Goal: Complete application form

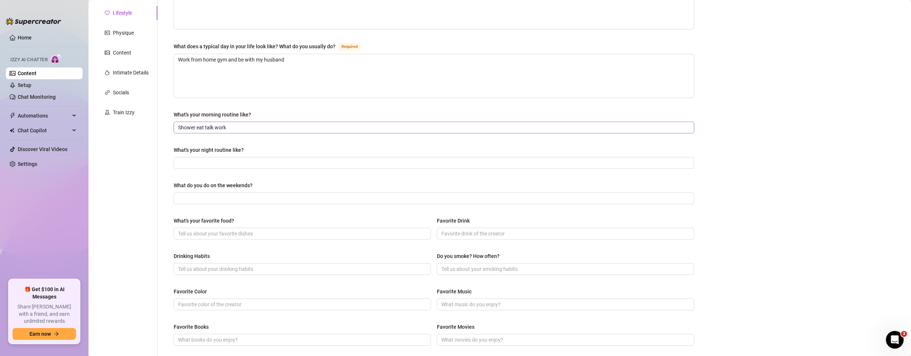
scroll to position [90, 0]
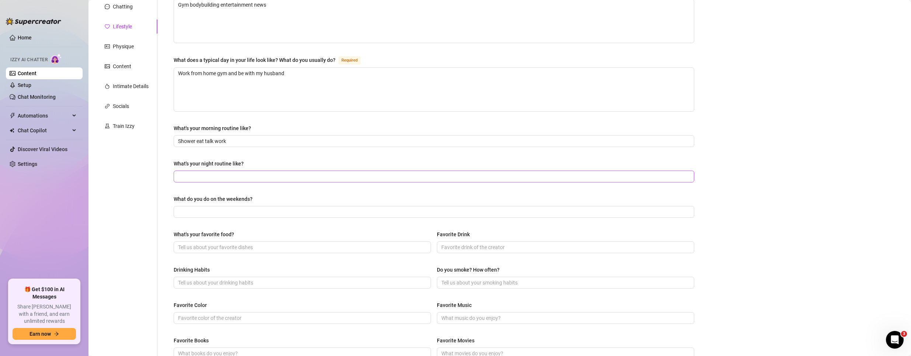
click at [233, 171] on span at bounding box center [434, 177] width 521 height 12
paste input "Tv sofa movies sleep"
type input "Tv sofa movies sleep"
click at [260, 208] on input "What do you do on the weekends?" at bounding box center [433, 212] width 510 height 8
paste input "Dance teacher have fun"
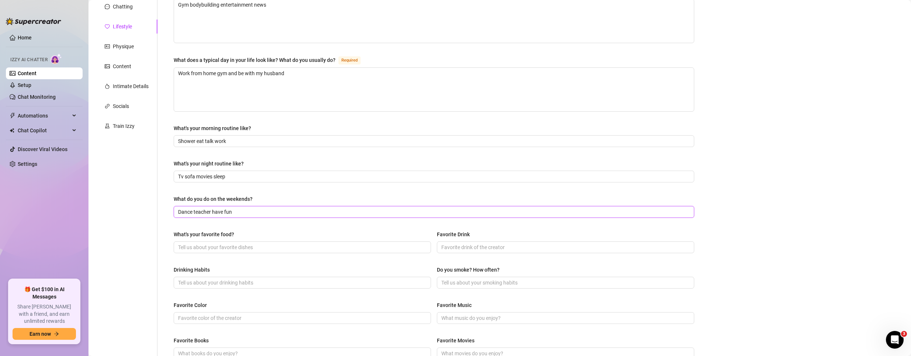
type input "Dance teacher have fun"
click at [223, 244] on input "What's your favorite food?" at bounding box center [301, 247] width 247 height 8
paste input "Mexican"
type input "Mexican"
click at [477, 247] on input "Favorite Drink" at bounding box center [564, 247] width 247 height 8
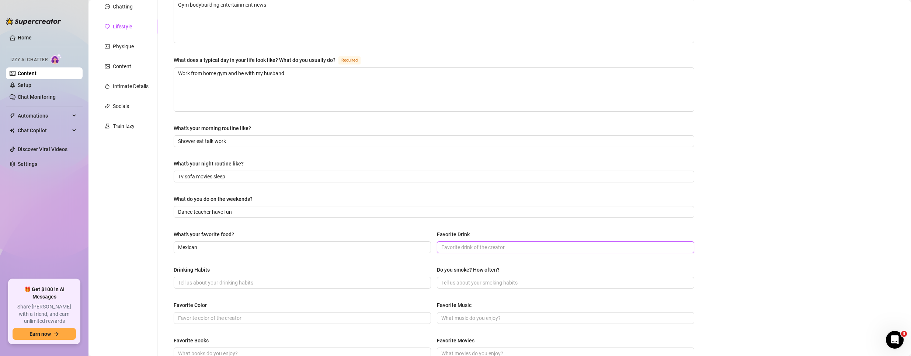
paste input "[PERSON_NAME]"
type input "[PERSON_NAME]"
click at [203, 279] on input "Drinking Habits" at bounding box center [301, 283] width 247 height 8
paste input "I do drink"
type input "I do drink"
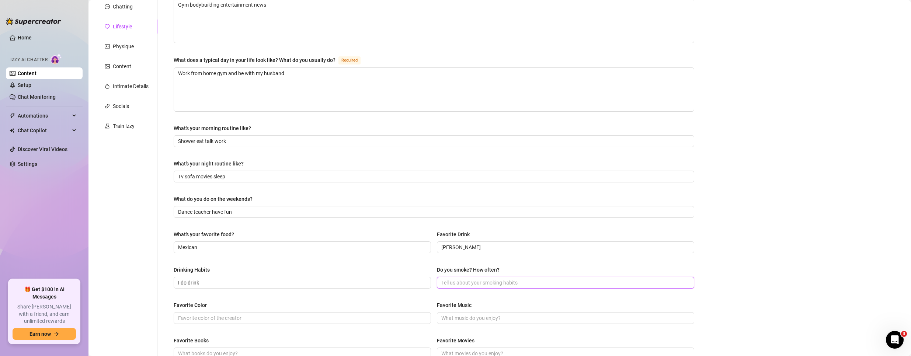
click at [477, 281] on input "Do you smoke? How often?" at bounding box center [564, 283] width 247 height 8
paste input "No"
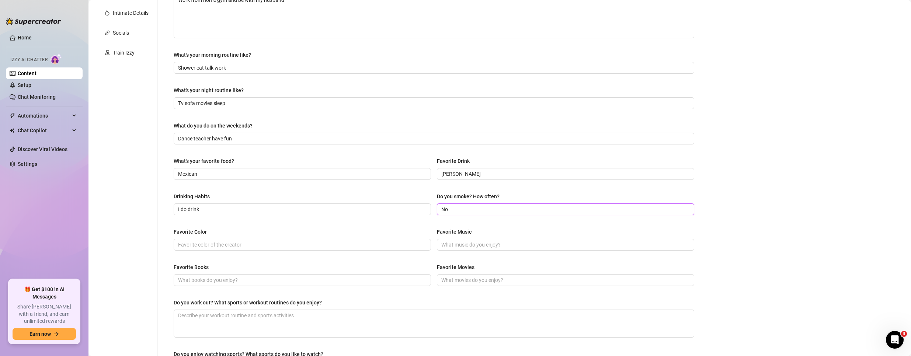
scroll to position [164, 0]
type input "No"
click at [220, 243] on input "Favorite Color" at bounding box center [301, 244] width 247 height 8
paste input "Blue"
type input "Blue"
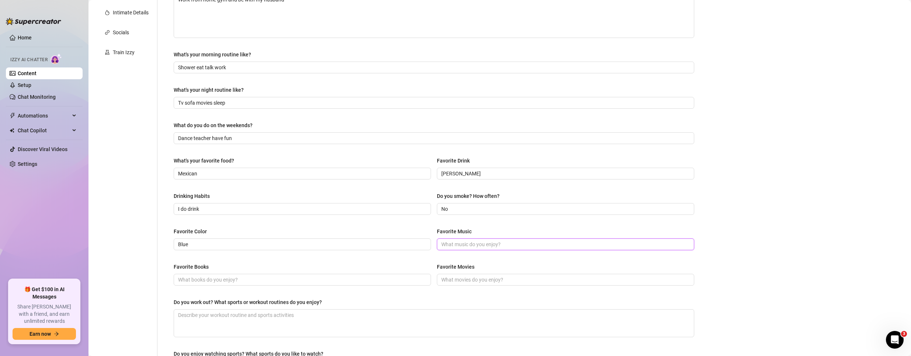
click at [458, 243] on input "Favorite Music" at bounding box center [564, 244] width 247 height 8
type input "Pip"
click at [264, 283] on input "Favorite Books" at bounding box center [301, 280] width 247 height 8
paste input "[PERSON_NAME]"
type input "[PERSON_NAME]"
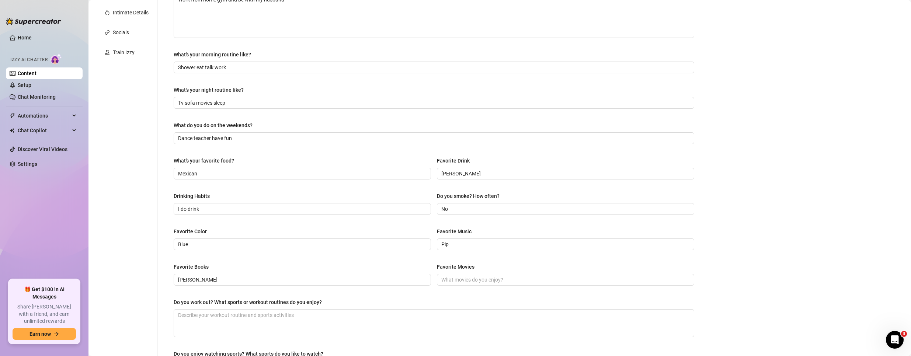
click at [509, 288] on div "Favorite Books [PERSON_NAME] Favorite Movies" at bounding box center [434, 278] width 521 height 30
click at [507, 274] on span at bounding box center [565, 280] width 257 height 12
paste input "[GEOGRAPHIC_DATA]"
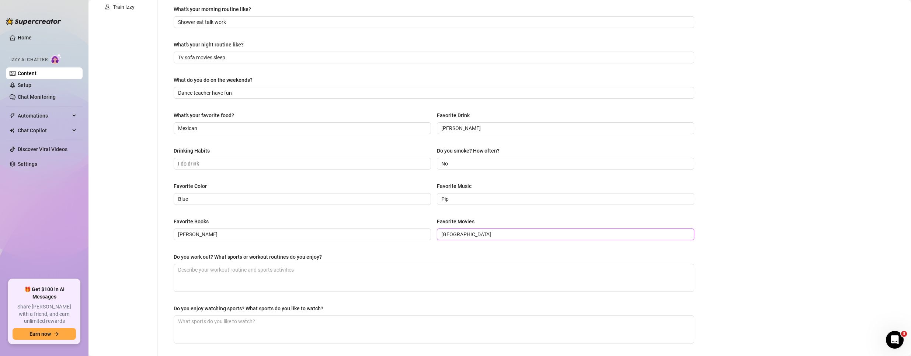
scroll to position [275, 0]
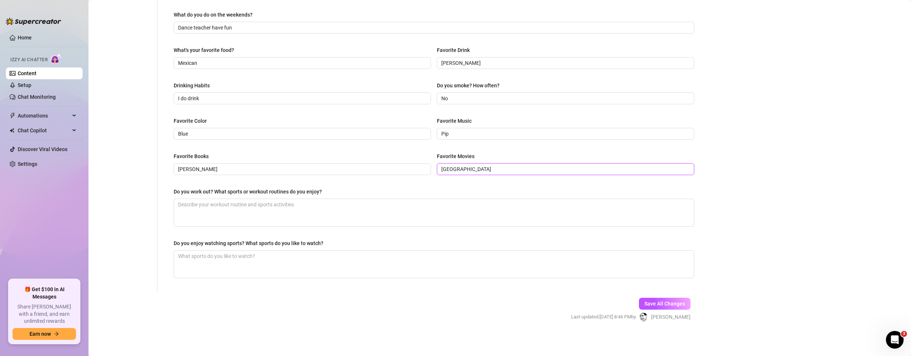
type input "[GEOGRAPHIC_DATA]"
click at [223, 212] on textarea "Do you work out? What sports or workout routines do you enjoy?" at bounding box center [434, 212] width 520 height 27
paste textarea "Yes I do gym"
type textarea "Yes I do gym"
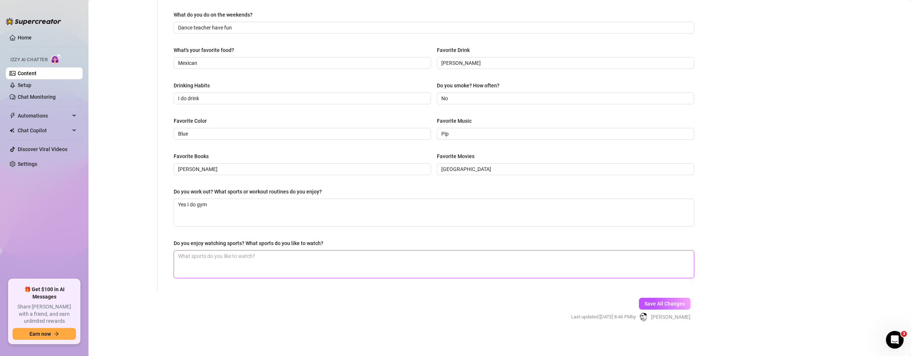
click at [213, 254] on textarea "Do you enjoy watching sports? What sports do you like to watch?" at bounding box center [434, 264] width 520 height 27
paste textarea "Yes and I watch them all"
type textarea "Yes and I watch them all"
click at [670, 303] on span "Save All Changes" at bounding box center [665, 304] width 41 height 6
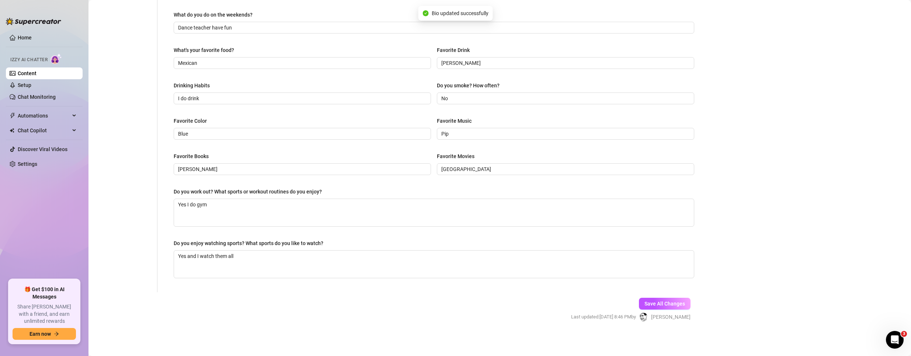
type input "[GEOGRAPHIC_DATA]"
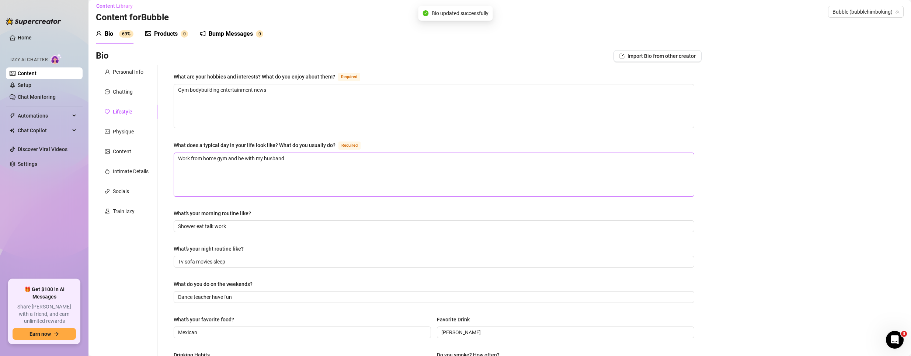
scroll to position [0, 0]
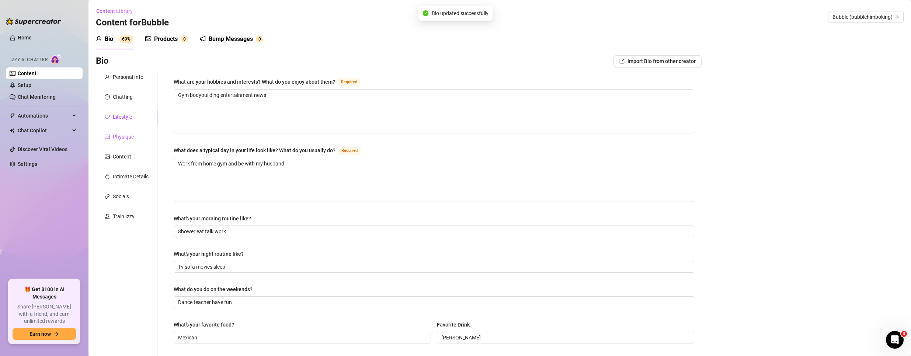
click at [119, 136] on div "Physique" at bounding box center [123, 137] width 21 height 8
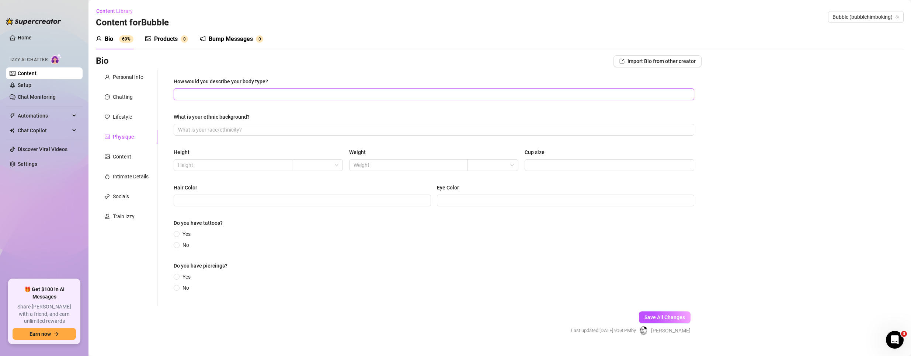
click at [250, 91] on input "How would you describe your body type?" at bounding box center [433, 94] width 510 height 8
paste input "Big muscles big glutes"
type input "Big muscles big glutes"
click at [240, 131] on input "What is your ethnic background?" at bounding box center [433, 130] width 510 height 8
paste input "[DEMOGRAPHIC_DATA]"
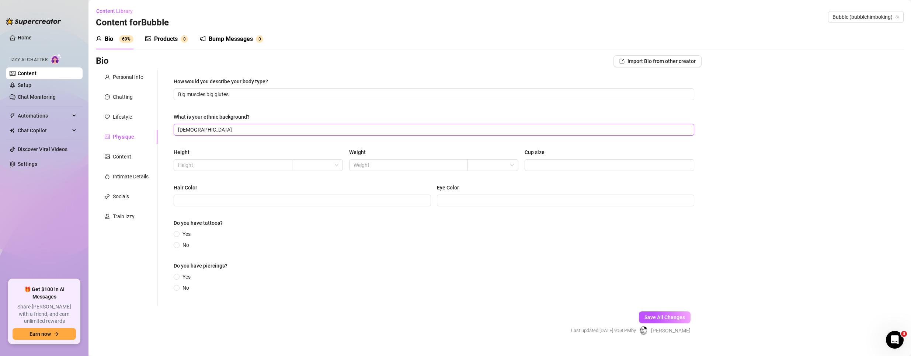
type input "[DEMOGRAPHIC_DATA]"
click at [222, 167] on input "text" at bounding box center [232, 165] width 108 height 8
paste input "180"
type input "180"
click at [305, 166] on input "search" at bounding box center [313, 165] width 35 height 11
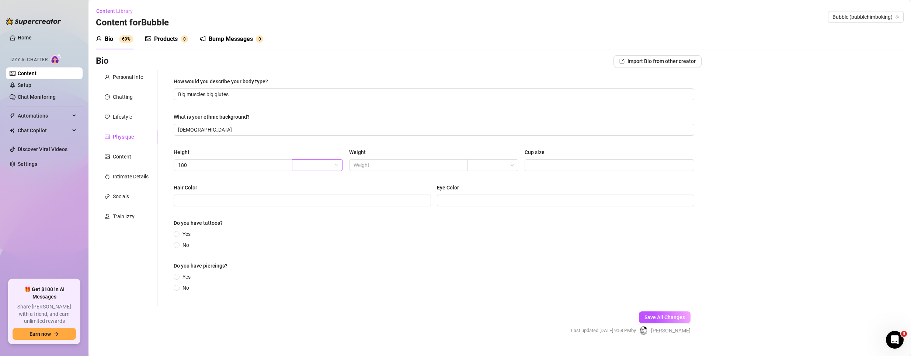
click at [305, 166] on input "search" at bounding box center [313, 165] width 35 height 11
click at [306, 178] on div "cm" at bounding box center [316, 180] width 39 height 8
click at [416, 169] on span at bounding box center [408, 165] width 119 height 12
type input "100"
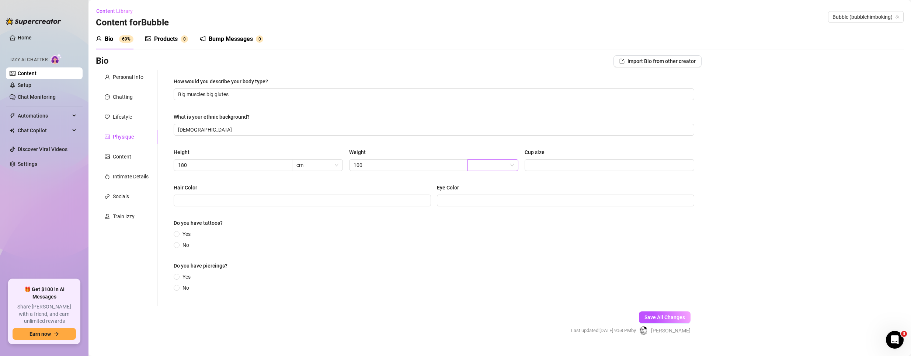
click at [496, 163] on input "search" at bounding box center [489, 165] width 35 height 11
click at [484, 180] on div "kg" at bounding box center [490, 180] width 39 height 8
click at [618, 165] on input "Cup size" at bounding box center [608, 165] width 159 height 8
type input "C"
click at [317, 204] on input "Hair Color" at bounding box center [301, 201] width 247 height 8
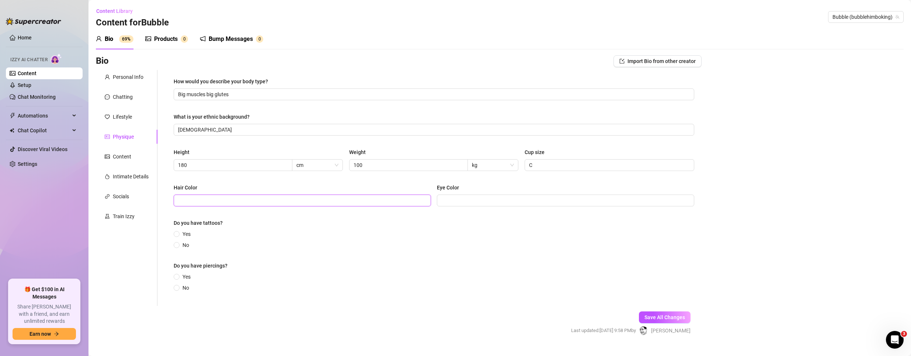
click at [276, 198] on input "Hair Color" at bounding box center [301, 201] width 247 height 8
paste input "Black"
type input "Black"
click at [445, 195] on span at bounding box center [565, 201] width 257 height 12
paste input "Brown"
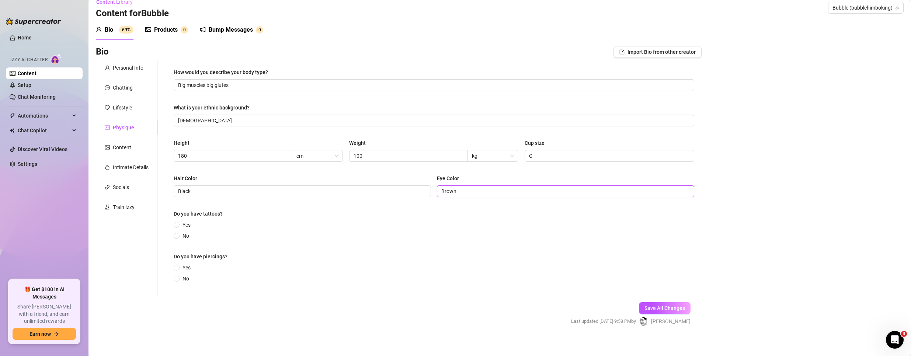
scroll to position [14, 0]
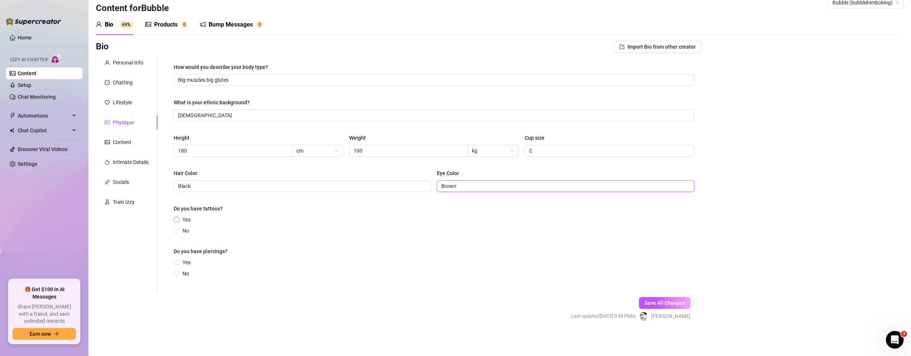
type input "Brown"
click at [184, 223] on span "Yes" at bounding box center [187, 220] width 14 height 8
click at [178, 223] on input "Yes" at bounding box center [177, 220] width 3 height 5
radio input "true"
click at [184, 276] on span "No" at bounding box center [186, 277] width 13 height 8
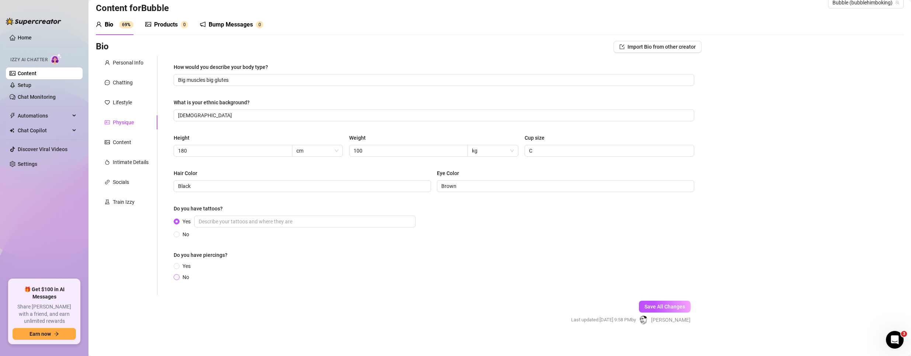
click at [178, 276] on input "No" at bounding box center [177, 277] width 3 height 5
radio input "true"
click at [662, 307] on span "Save All Changes" at bounding box center [665, 307] width 41 height 6
type input "Brown"
click at [117, 141] on div "Content" at bounding box center [122, 142] width 18 height 8
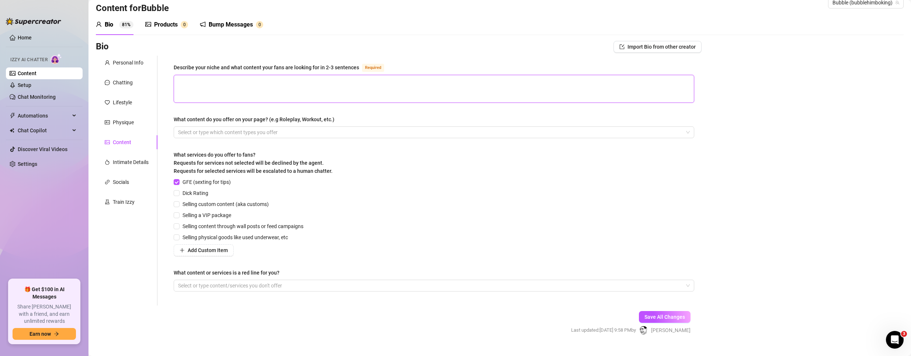
click at [260, 85] on textarea "Describe your niche and what content your fans are looking for in 2-3 sentences…" at bounding box center [434, 88] width 520 height 27
paste textarea "Big bubble butt lovers, who like [DEMOGRAPHIC_DATA] men and they want to spend …"
type textarea "Big bubble butt lovers, who like [DEMOGRAPHIC_DATA] men and they want to spend …"
click at [242, 133] on div at bounding box center [430, 132] width 510 height 10
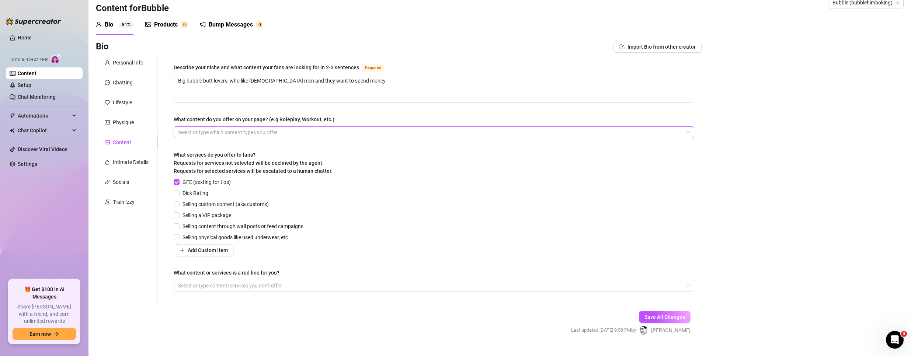
click at [242, 133] on div at bounding box center [430, 132] width 510 height 10
click at [306, 128] on div at bounding box center [430, 132] width 510 height 10
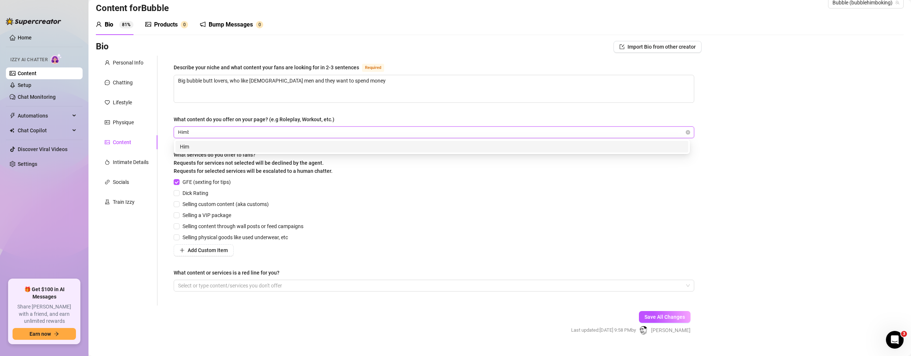
type input "Himbo"
click at [277, 142] on div "Himbo" at bounding box center [432, 147] width 513 height 12
type input "role play"
click at [241, 147] on div "role play" at bounding box center [432, 147] width 504 height 8
type input "dad and son"
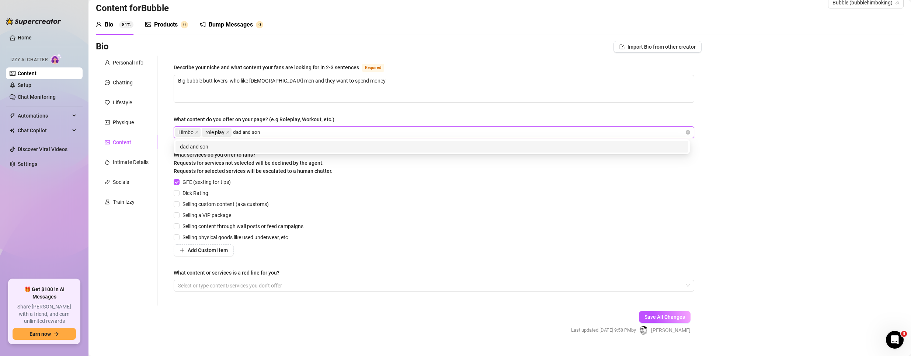
click at [251, 142] on div "dad and son" at bounding box center [432, 147] width 513 height 12
type input "Dr Patient"
click at [377, 147] on div "Dr Patient" at bounding box center [432, 147] width 504 height 8
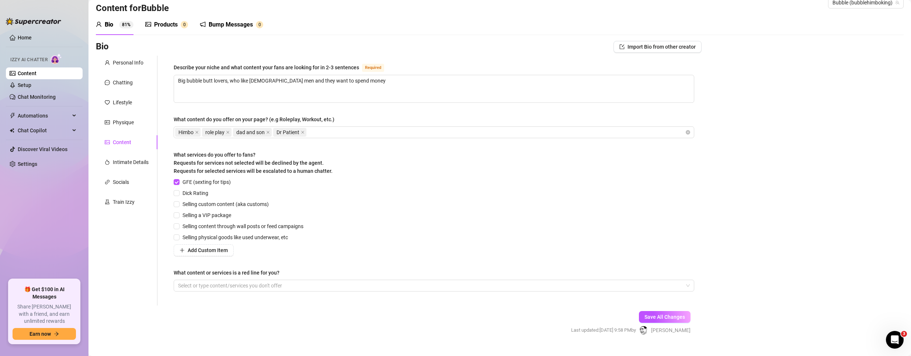
click at [379, 338] on form "Personal Info Chatting Lifestyle Physique Content Intimate Details Socials Trai…" at bounding box center [399, 202] width 606 height 292
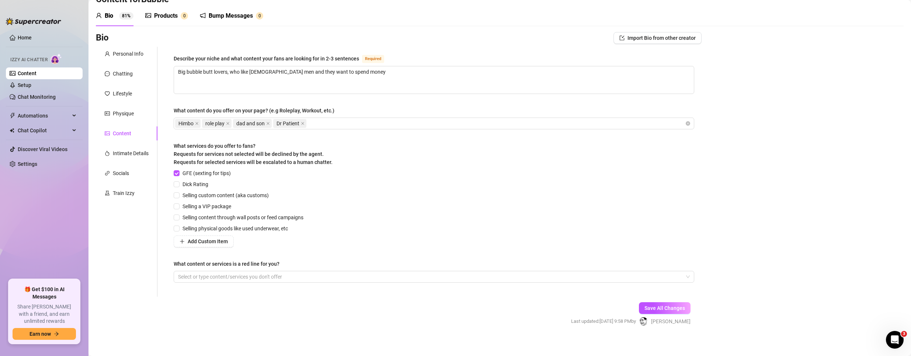
scroll to position [28, 0]
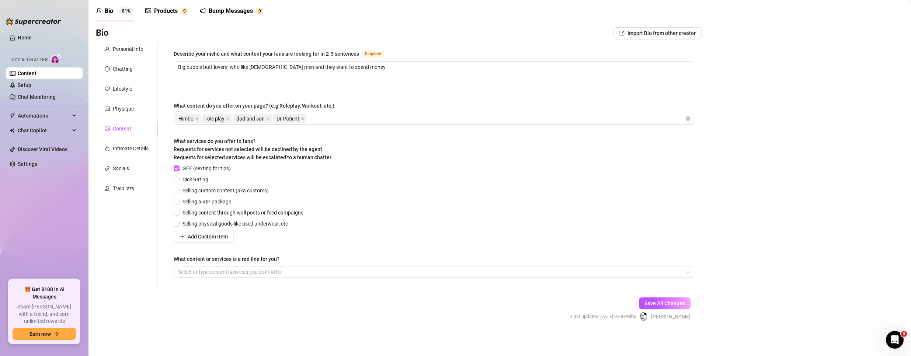
click at [178, 167] on input "GFE (sexting for tips)" at bounding box center [176, 168] width 5 height 5
checkbox input "false"
click at [176, 177] on input "Dick Rating" at bounding box center [176, 179] width 5 height 5
click at [177, 179] on input "Dick Rating" at bounding box center [176, 179] width 5 height 5
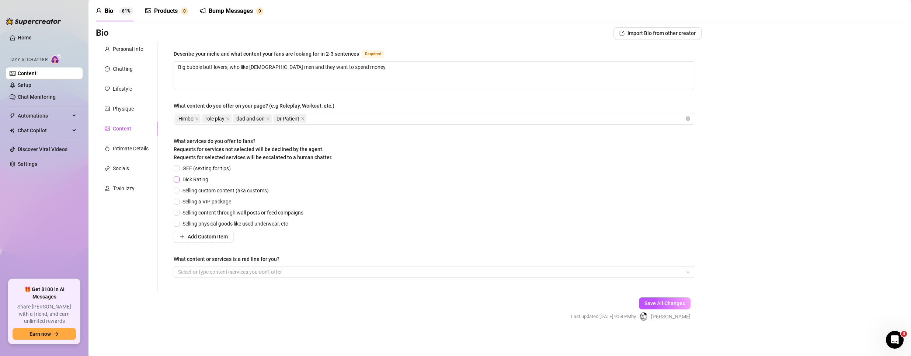
checkbox input "true"
click at [198, 191] on span "Selling custom content (aka customs)" at bounding box center [226, 191] width 92 height 8
click at [179, 191] on input "Selling custom content (aka customs)" at bounding box center [176, 190] width 5 height 5
checkbox input "true"
click at [194, 201] on span "Selling a VIP package" at bounding box center [207, 202] width 55 height 8
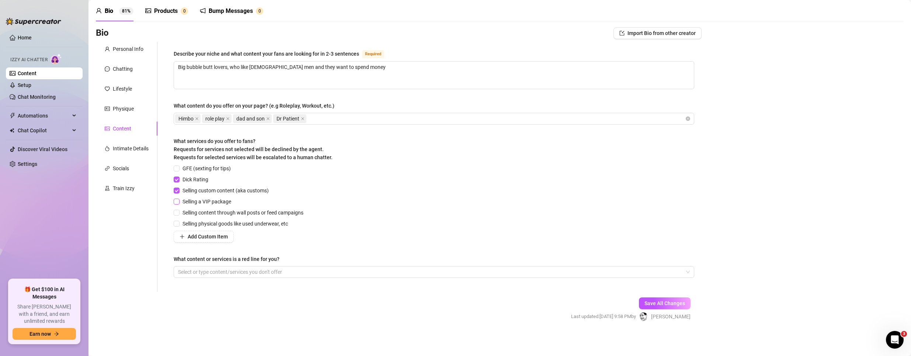
click at [179, 201] on input "Selling a VIP package" at bounding box center [176, 201] width 5 height 5
checkbox input "true"
click at [188, 211] on span "Selling content through wall posts or feed campaigns" at bounding box center [243, 213] width 127 height 8
click at [179, 211] on input "Selling content through wall posts or feed campaigns" at bounding box center [176, 212] width 5 height 5
checkbox input "true"
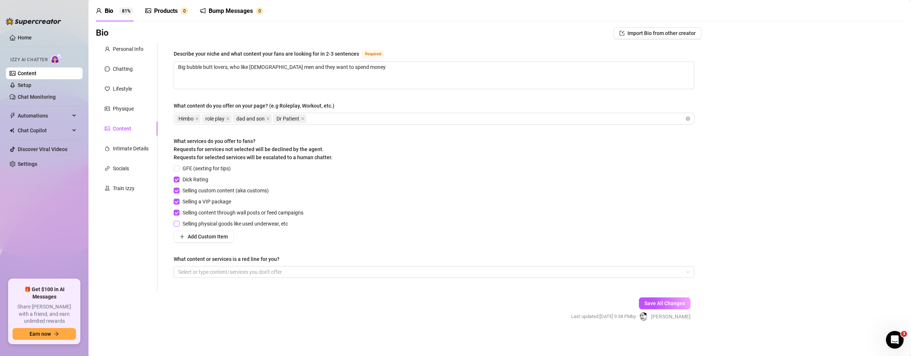
click at [190, 224] on span "Selling physical goods like used underwear, etc" at bounding box center [235, 224] width 111 height 8
click at [179, 224] on input "Selling physical goods like used underwear, etc" at bounding box center [176, 223] width 5 height 5
checkbox input "true"
click at [298, 270] on div at bounding box center [430, 272] width 510 height 10
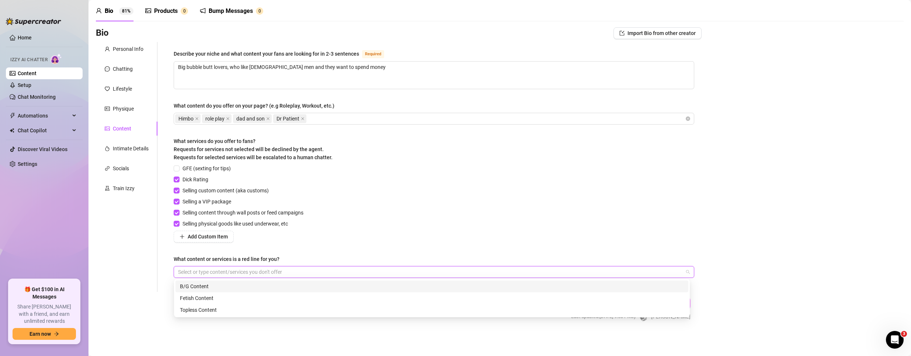
paste input "Pooop"
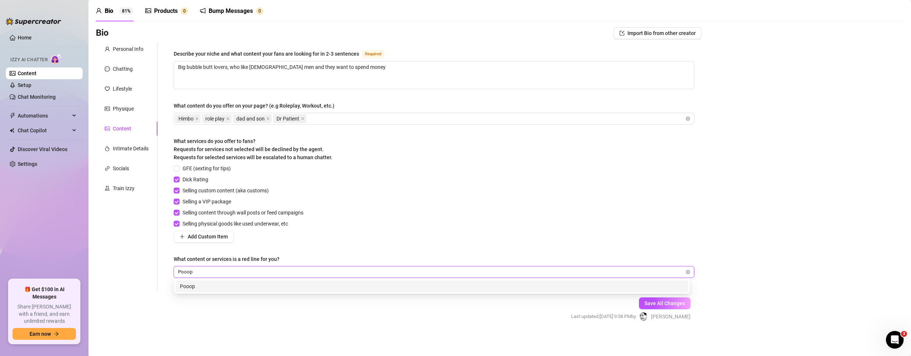
click at [186, 276] on input "Pooop" at bounding box center [186, 272] width 16 height 9
type input "Poop"
click at [401, 174] on div "GFE (sexting for tips) Dick Rating Selling custom content (aka customs) Selling…" at bounding box center [434, 203] width 521 height 78
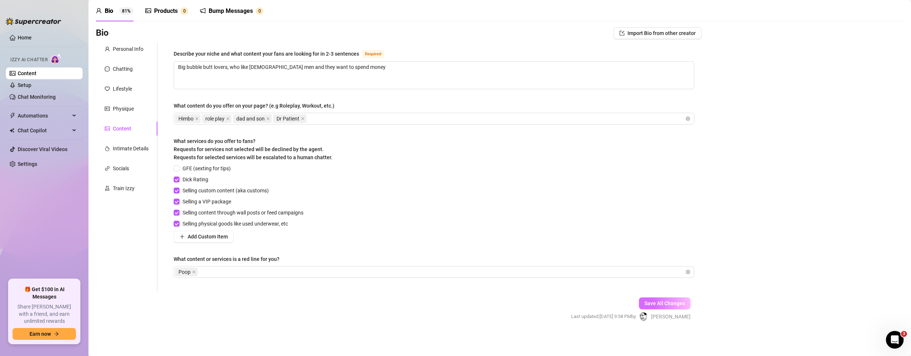
click at [659, 301] on span "Save All Changes" at bounding box center [665, 304] width 41 height 6
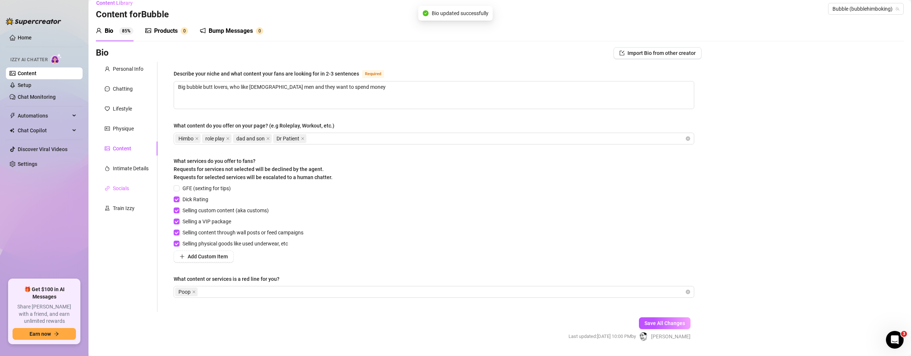
scroll to position [0, 0]
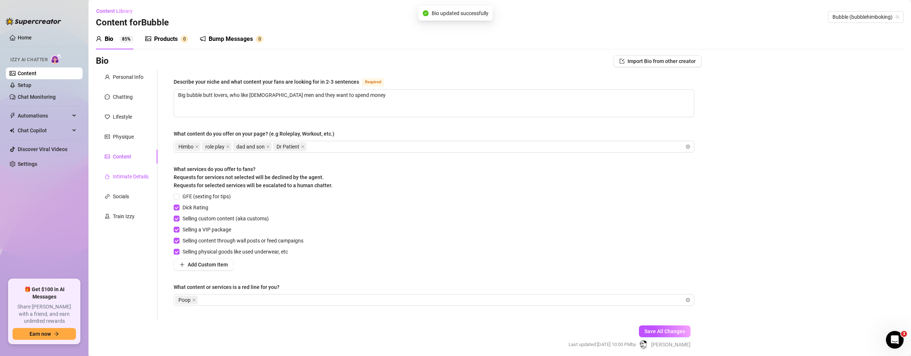
click at [119, 176] on div "Intimate Details" at bounding box center [131, 177] width 36 height 8
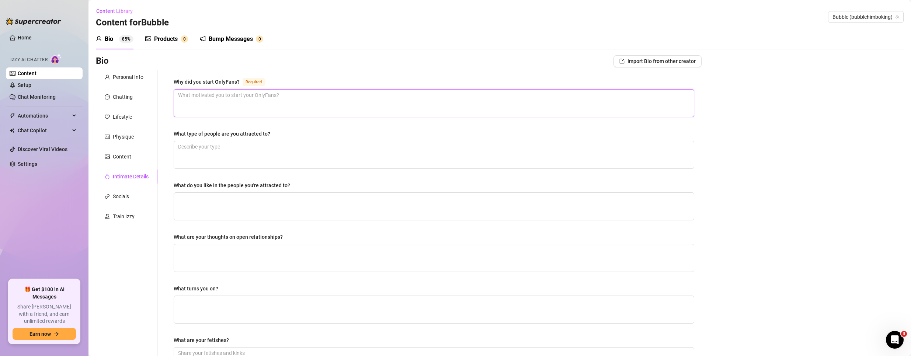
click at [277, 107] on textarea "Why did you start OnlyFans? Required" at bounding box center [434, 103] width 520 height 27
paste textarea "Because I was doing naked pictures"
type textarea "Because I was doing naked pictures"
click at [226, 157] on textarea "What type of people are you attracted to?" at bounding box center [434, 154] width 520 height 27
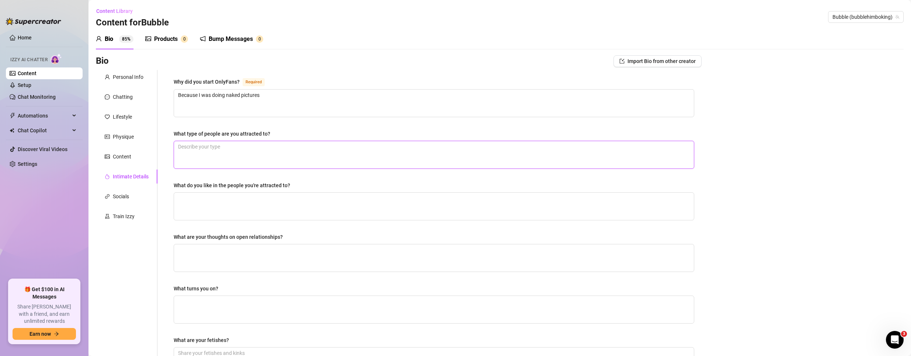
paste textarea "[PERSON_NAME] men black hung men big dicks"
type textarea "[PERSON_NAME] men black hung men big dicks"
click at [230, 206] on textarea "What do you like in the people you're attracted to?" at bounding box center [434, 206] width 520 height 27
paste textarea "Big asss muscle"
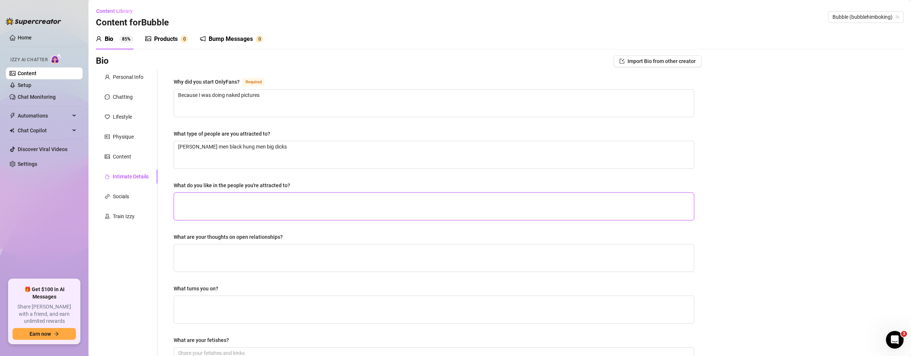
type textarea "Big asss muscle"
click at [223, 254] on textarea "What are your thoughts on open relationships?" at bounding box center [434, 257] width 520 height 27
paste textarea "We are an open relationship"
type textarea "We are an open relationship"
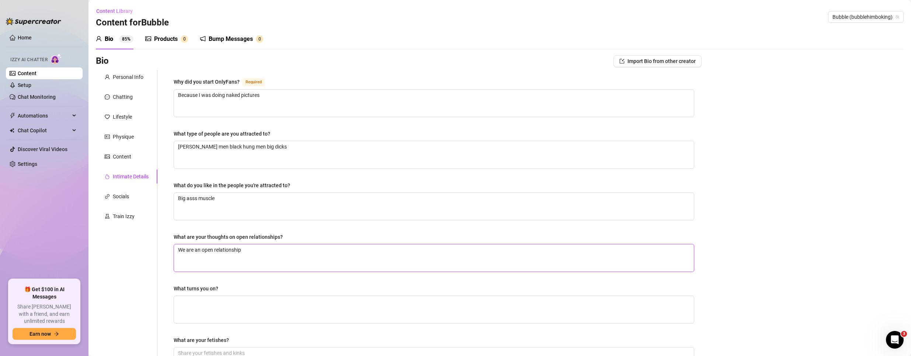
type textarea "We are an open relationship"
click at [216, 302] on textarea "What turns you on?" at bounding box center [434, 309] width 520 height 27
paste textarea "Dick ass balls six pack handsome"
type textarea "Dick ass balls six pack handsome"
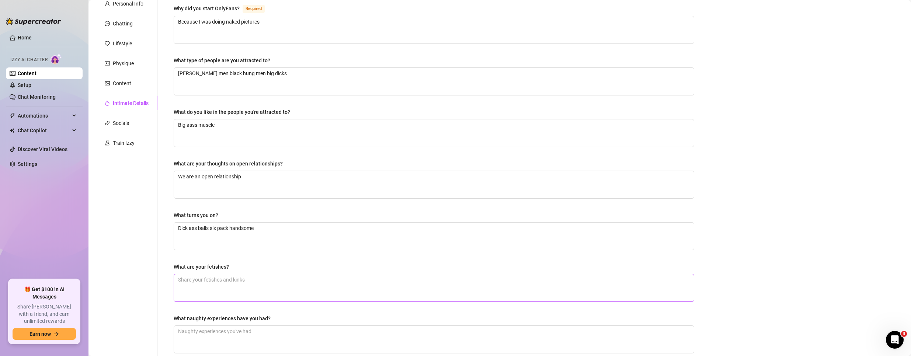
scroll to position [74, 0]
click at [232, 287] on textarea "What are your fetishes?" at bounding box center [434, 287] width 520 height 27
paste textarea "FF toys BDSM"
type textarea "FF toys BDSM"
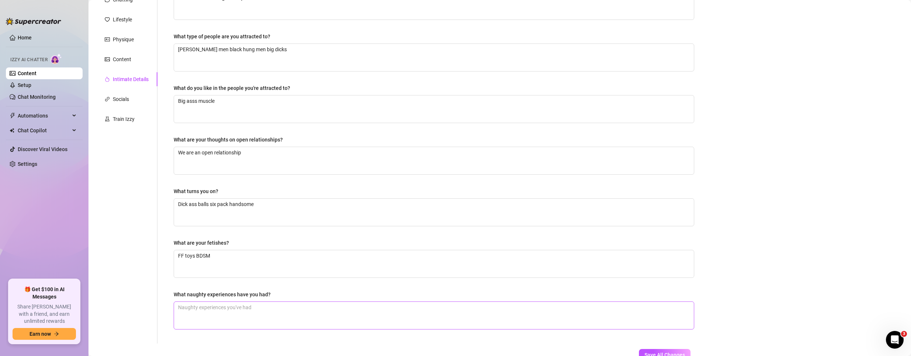
scroll to position [111, 0]
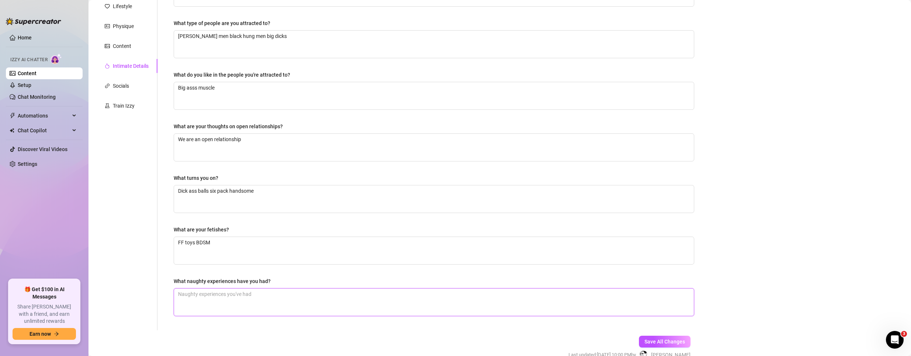
click at [212, 298] on textarea "What naughty experiences have you had?" at bounding box center [434, 302] width 520 height 27
paste textarea "Fisting role play"
type textarea "Fisting role play"
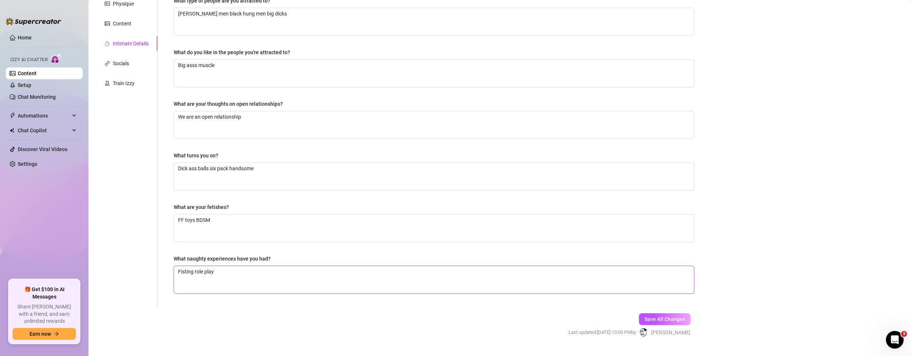
scroll to position [149, 0]
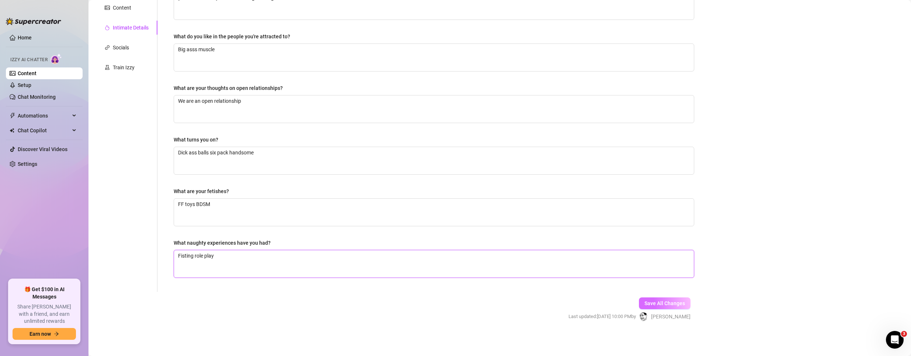
type textarea "Fisting role play"
click at [663, 301] on span "Save All Changes" at bounding box center [665, 304] width 41 height 6
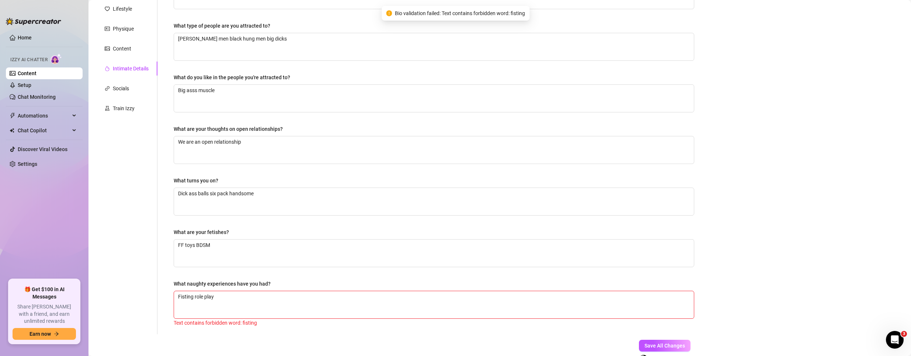
scroll to position [75, 0]
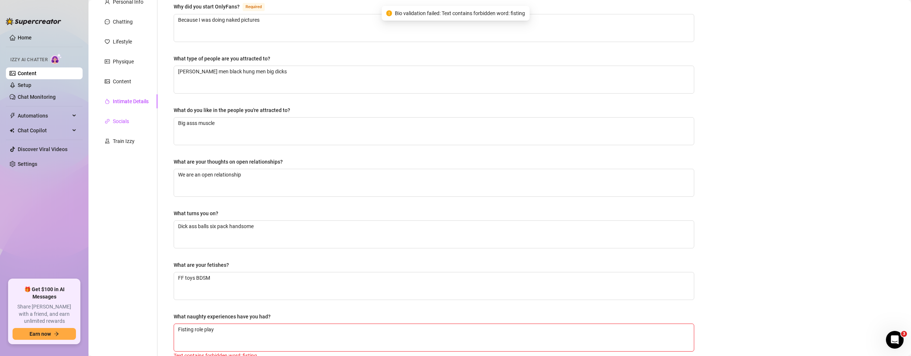
click at [122, 119] on div "Socials" at bounding box center [121, 121] width 16 height 8
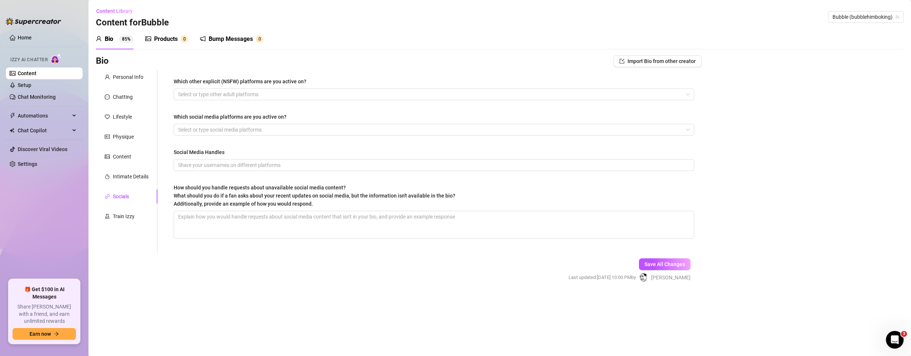
scroll to position [0, 0]
click at [205, 93] on div at bounding box center [430, 94] width 510 height 10
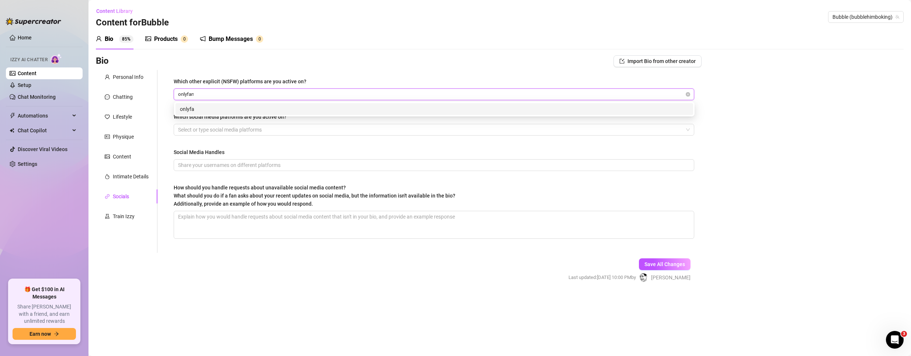
type input "onlyfans"
click at [231, 106] on div "onlyfans" at bounding box center [434, 109] width 509 height 8
type input "Just for fans"
click at [230, 110] on div "Just for fans" at bounding box center [434, 109] width 509 height 8
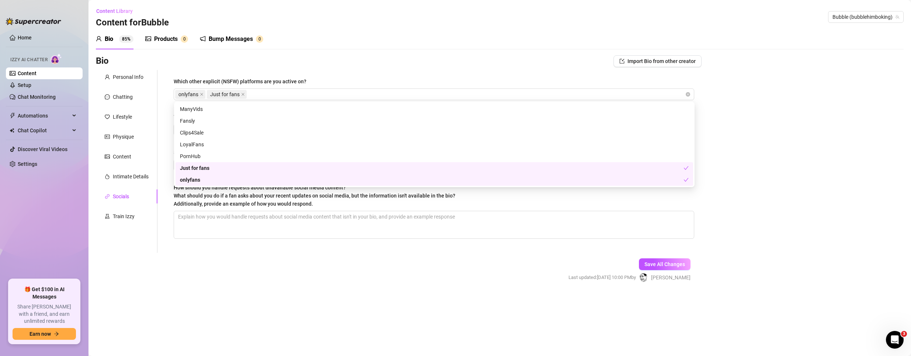
click at [228, 263] on form "Personal Info Chatting Lifestyle Physique Content Intimate Details Socials Trai…" at bounding box center [399, 182] width 606 height 225
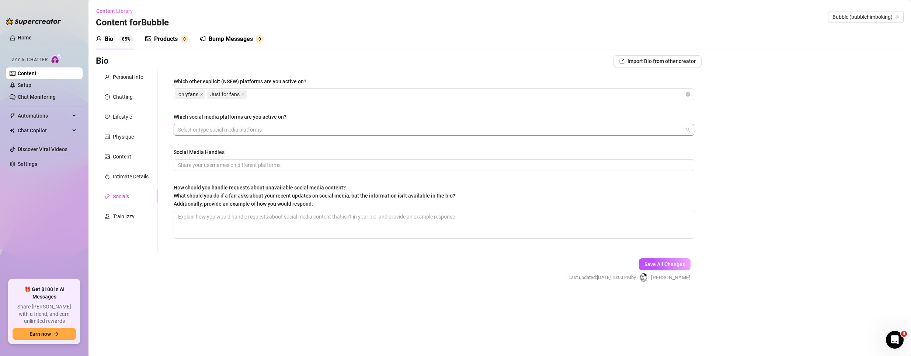
click at [270, 128] on div at bounding box center [430, 130] width 510 height 10
paste input "Instagram"
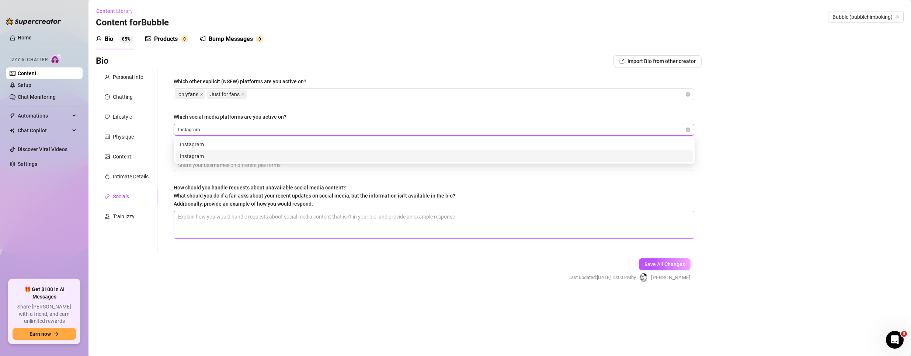
type input "Instagram"
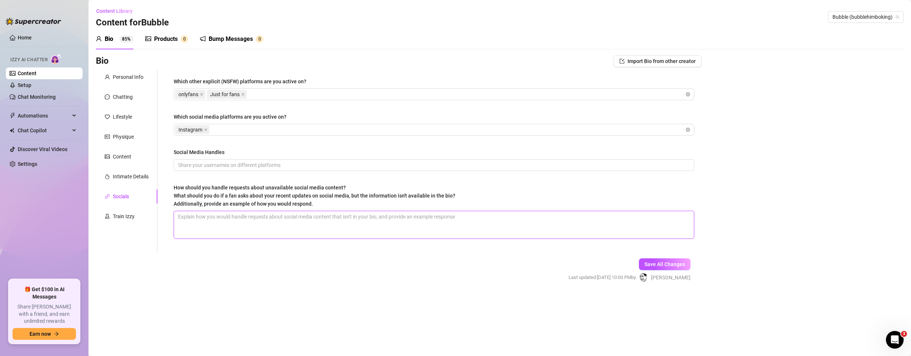
click at [241, 229] on textarea "How should you handle requests about unavailable social media content? What sho…" at bounding box center [434, 224] width 520 height 27
click at [245, 166] on input "Social Media Handles" at bounding box center [433, 165] width 510 height 8
paste input "@rodrigoreyesofficial @bubblehimboking"
type input "@rodrigoreyesofficial @bubblehimboking"
click at [227, 275] on form "Personal Info Chatting Lifestyle Physique Content Intimate Details Socials Trai…" at bounding box center [399, 182] width 606 height 225
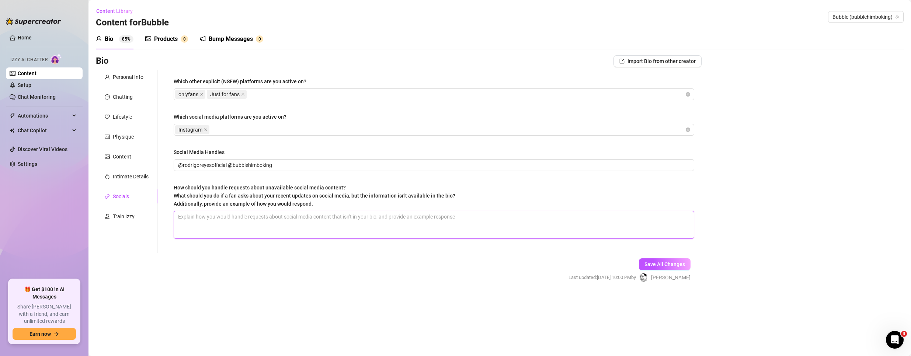
drag, startPoint x: 425, startPoint y: 217, endPoint x: 352, endPoint y: 216, distance: 73.4
click at [352, 216] on textarea "How should you handle requests about unavailable social media content? What sho…" at bounding box center [434, 224] width 520 height 27
click at [672, 267] on span "Save All Changes" at bounding box center [665, 264] width 41 height 6
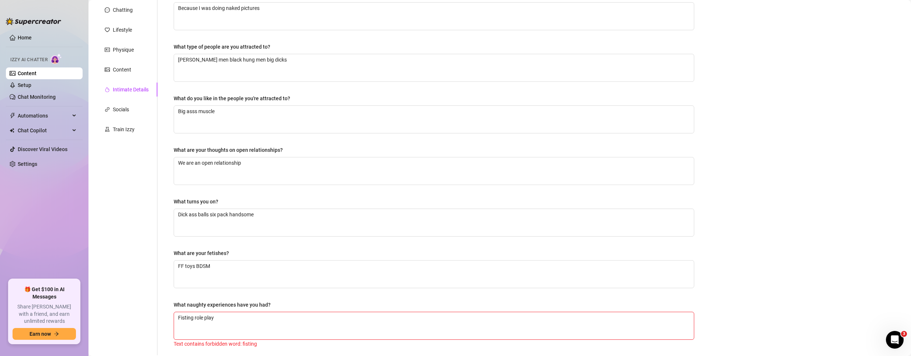
scroll to position [150, 0]
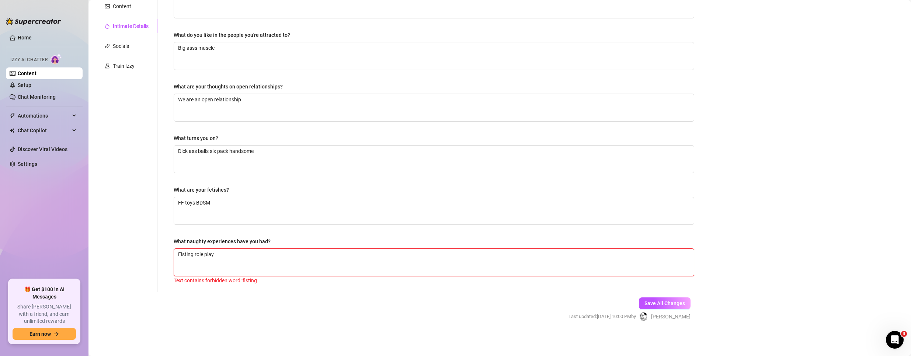
click at [254, 257] on textarea "Fisting role play" at bounding box center [434, 262] width 520 height 27
click at [185, 252] on textarea "Fisting role play" at bounding box center [434, 262] width 520 height 27
click at [192, 254] on textarea "Fisting role play" at bounding box center [434, 262] width 520 height 27
type textarea "Fistin role play"
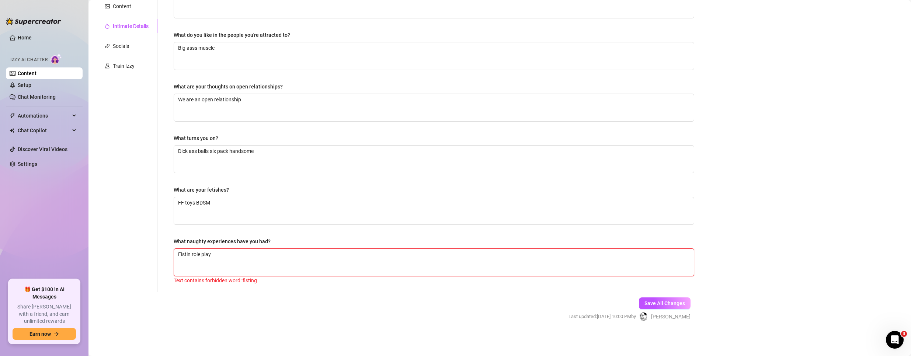
type textarea "Fisti role play"
type textarea "Fist role play"
click at [656, 303] on span "Save All Changes" at bounding box center [665, 304] width 41 height 6
drag, startPoint x: 187, startPoint y: 252, endPoint x: 183, endPoint y: 257, distance: 6.5
click at [163, 251] on div "Why did you start OnlyFans? Required Because I was doing naked pictures What ty…" at bounding box center [429, 106] width 544 height 372
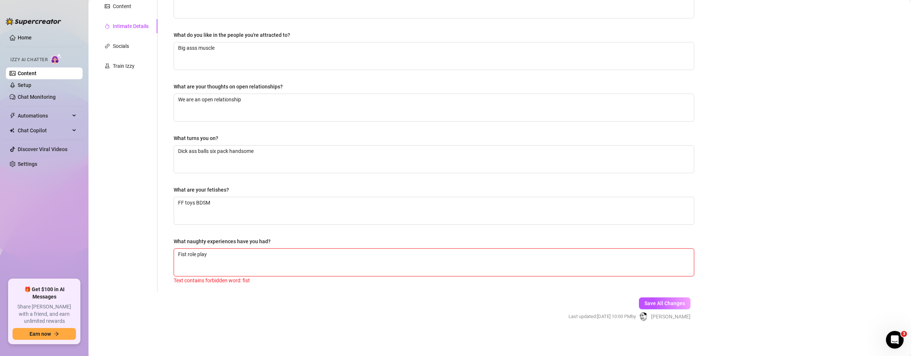
type textarea "role play"
type textarea "* role play"
type textarea "** role play"
type textarea "* role play"
type textarea "role play"
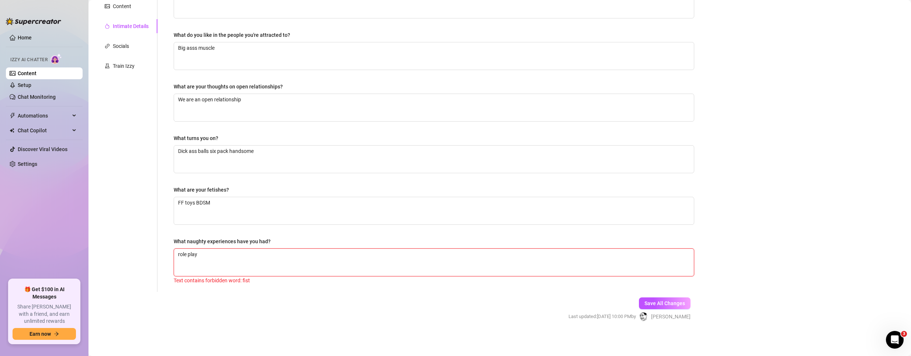
type textarea "f role play"
type textarea "fi role play"
type textarea "fi* role play"
type textarea "fi** role play"
type textarea "fi**i role play"
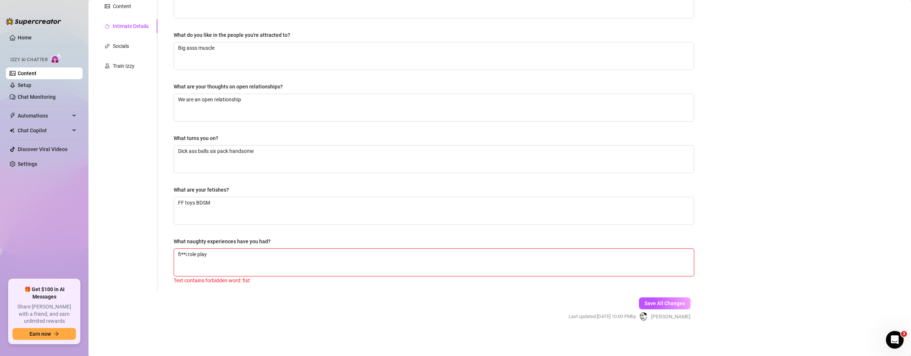
type textarea "fi**in role play"
type textarea "fi**i role play"
type textarea "fi** role play"
type textarea "fi**t role play"
type textarea "fi**ti role play"
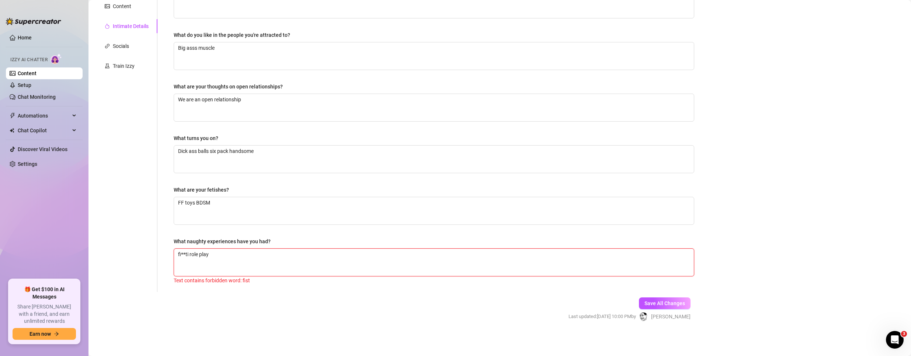
type textarea "fi**tin role play"
type textarea "fi**ting role play"
click at [646, 302] on span "Save All Changes" at bounding box center [665, 304] width 41 height 6
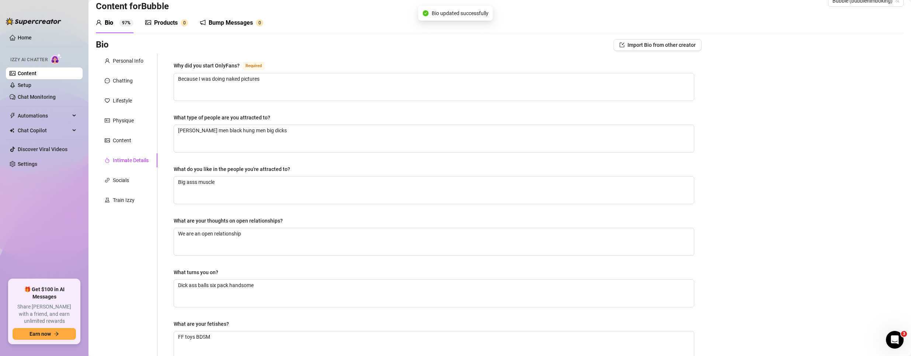
scroll to position [0, 0]
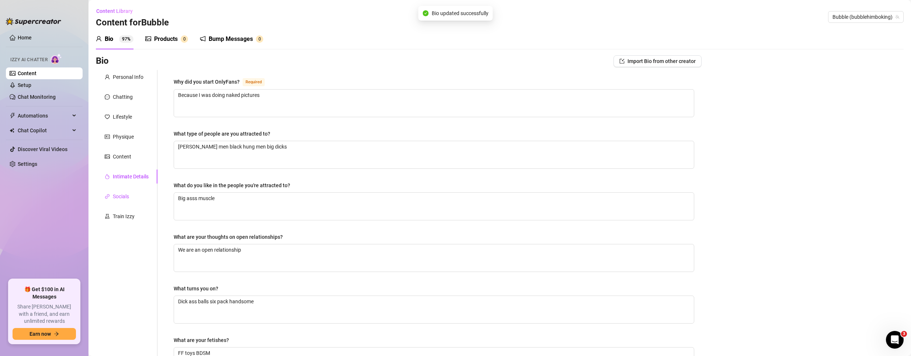
click at [121, 197] on div "Socials" at bounding box center [121, 196] width 16 height 8
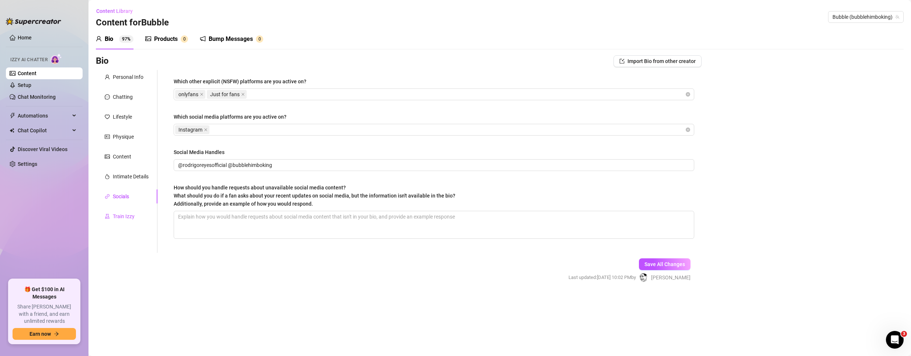
click at [121, 215] on div "Train Izzy" at bounding box center [124, 216] width 22 height 8
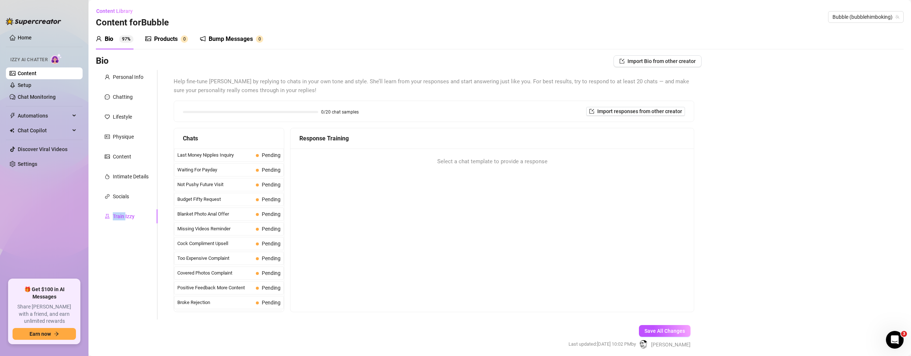
click at [18, 72] on link "Content" at bounding box center [27, 73] width 19 height 6
